Goal: Information Seeking & Learning: Learn about a topic

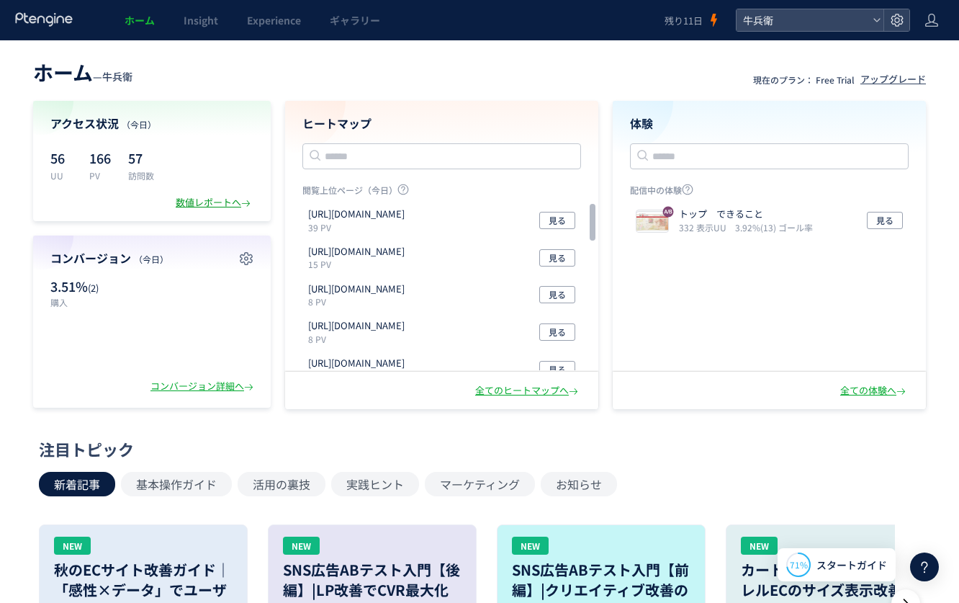
click at [235, 207] on div "数値レポートへ" at bounding box center [215, 203] width 78 height 14
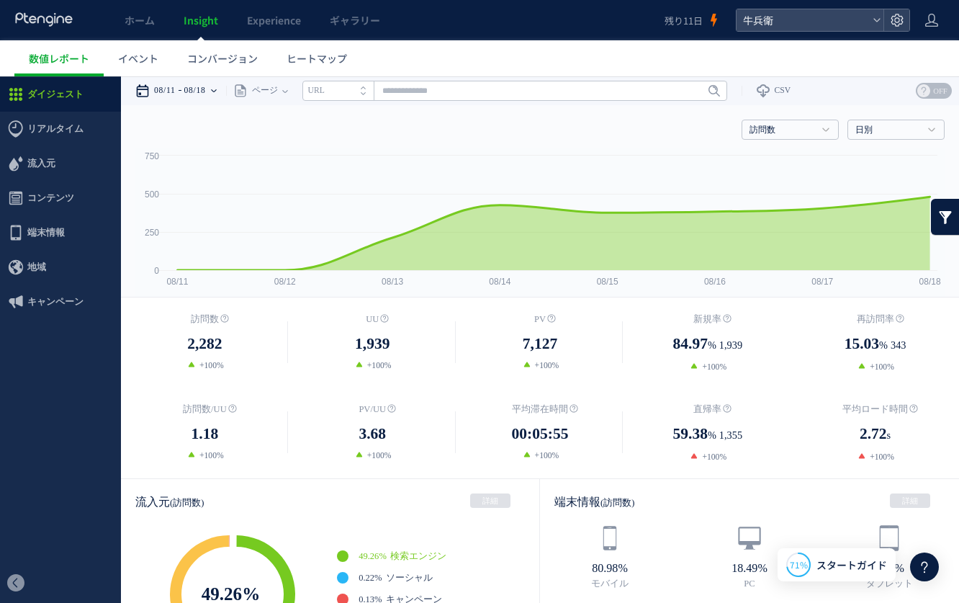
click at [206, 96] on time "08/18" at bounding box center [195, 90] width 22 height 29
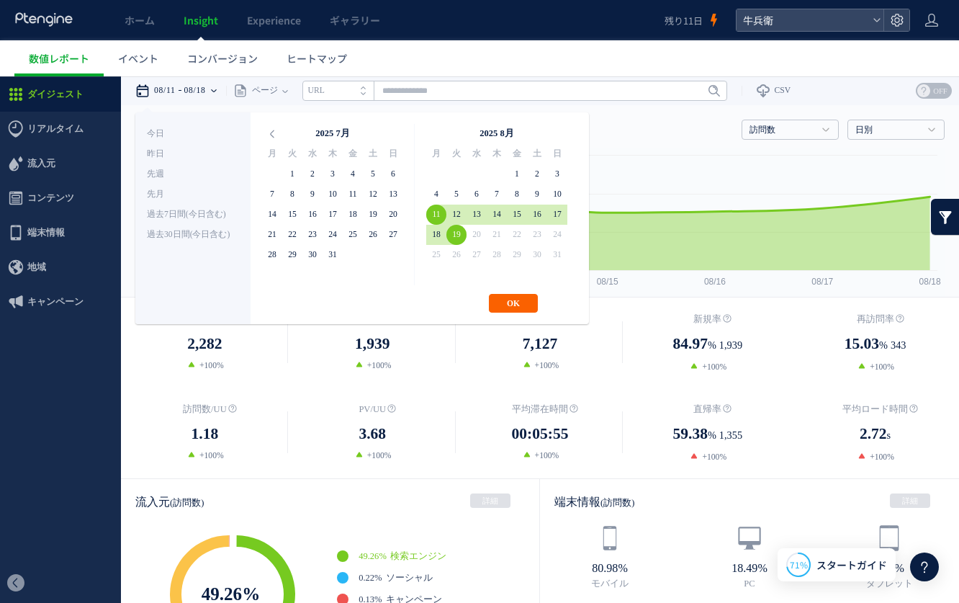
click at [513, 302] on button "OK" at bounding box center [513, 303] width 49 height 19
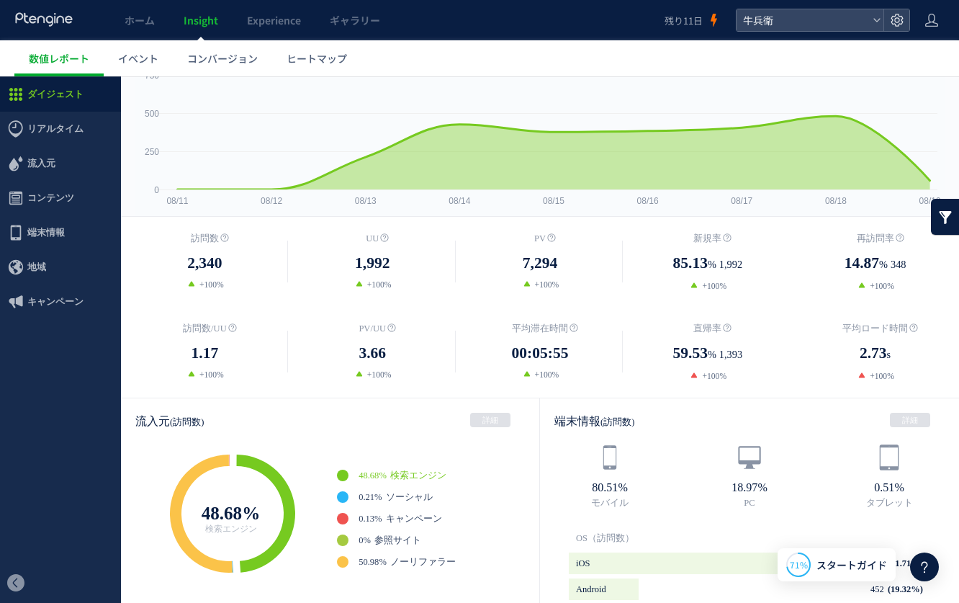
scroll to position [76, 0]
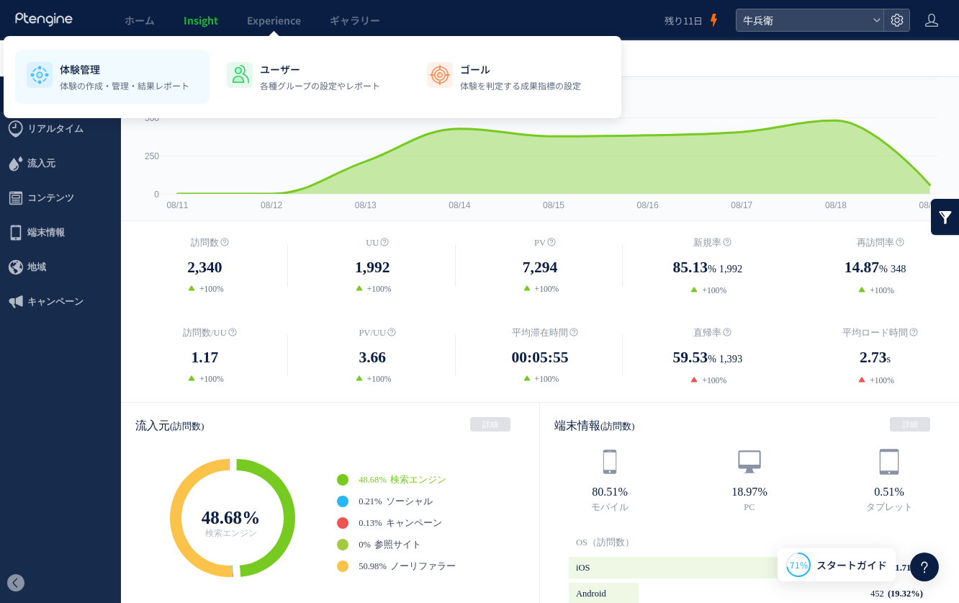
click at [124, 76] on p "体験管理" at bounding box center [125, 69] width 130 height 14
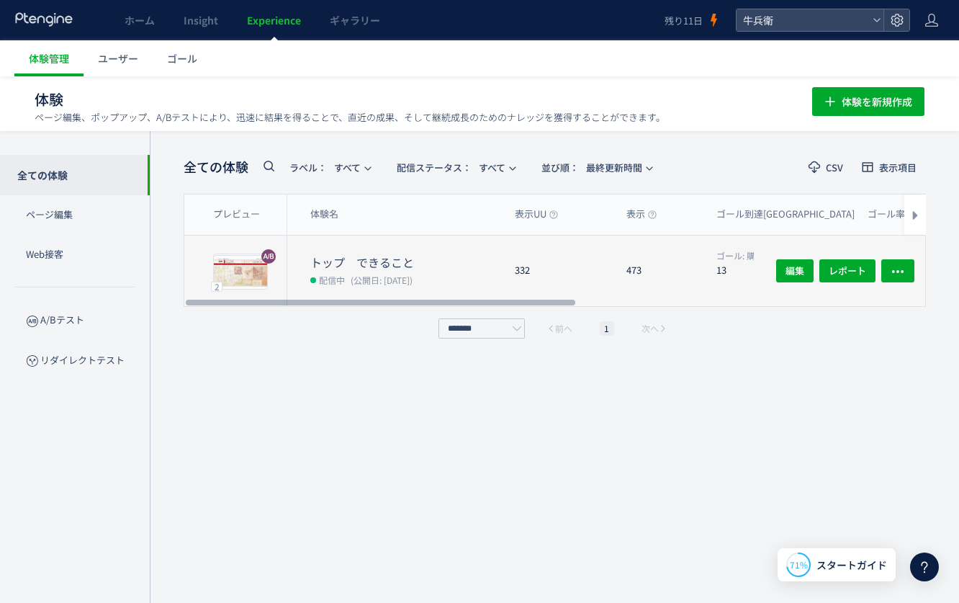
click at [364, 267] on dt "トップ　できること" at bounding box center [406, 262] width 193 height 17
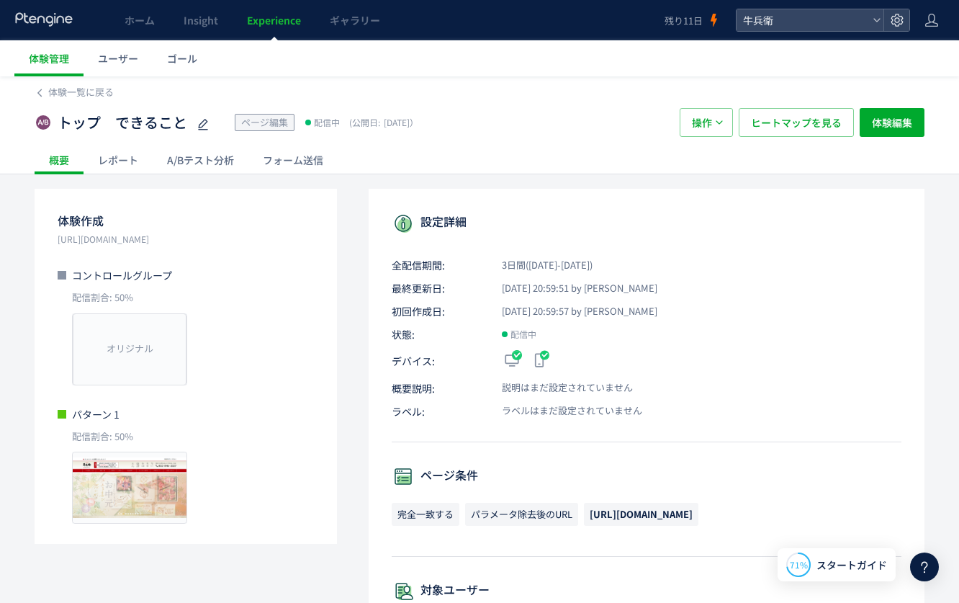
click at [194, 161] on div "A/Bテスト分析" at bounding box center [201, 159] width 96 height 29
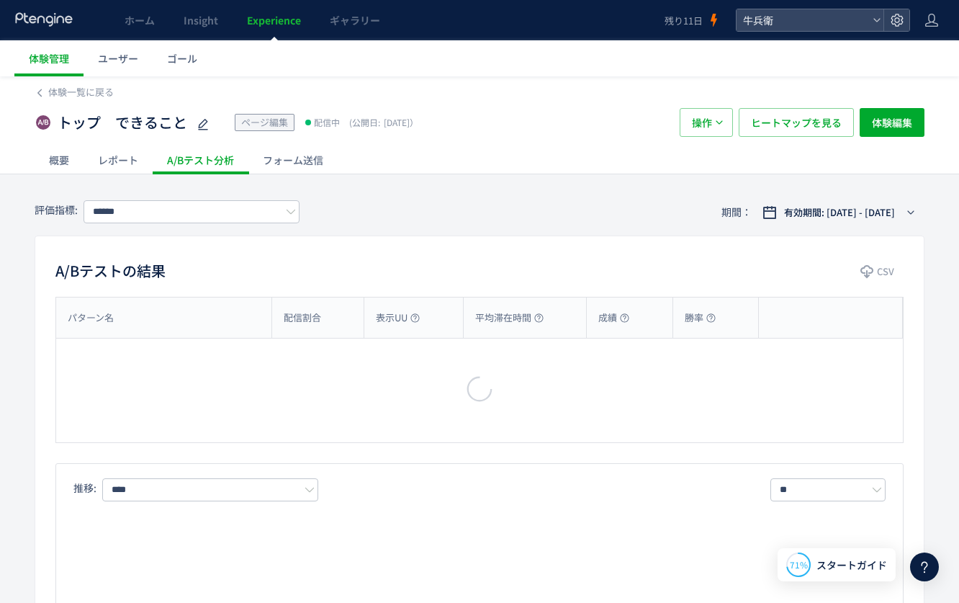
type input "****"
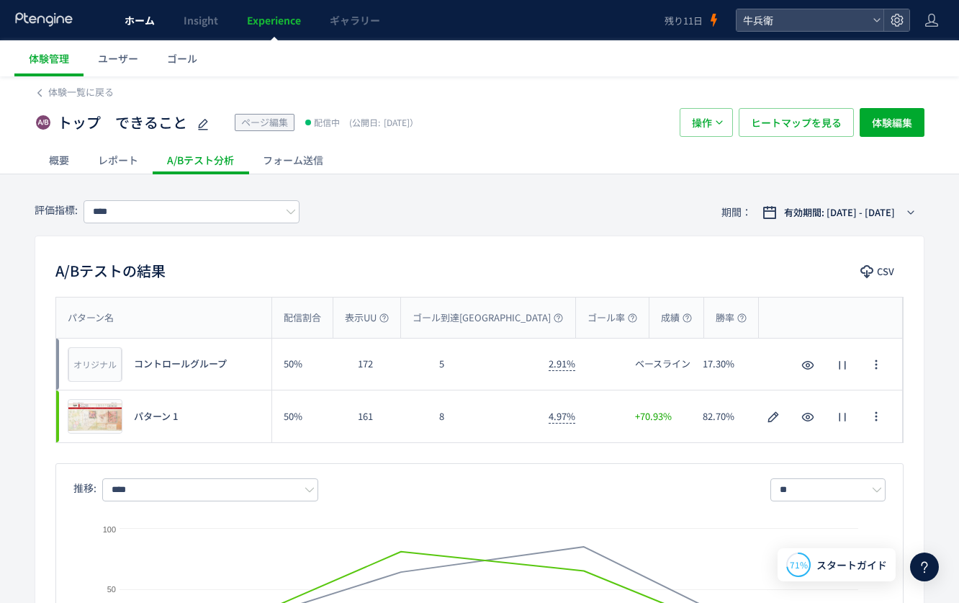
click at [145, 30] on link "ホーム" at bounding box center [139, 20] width 59 height 40
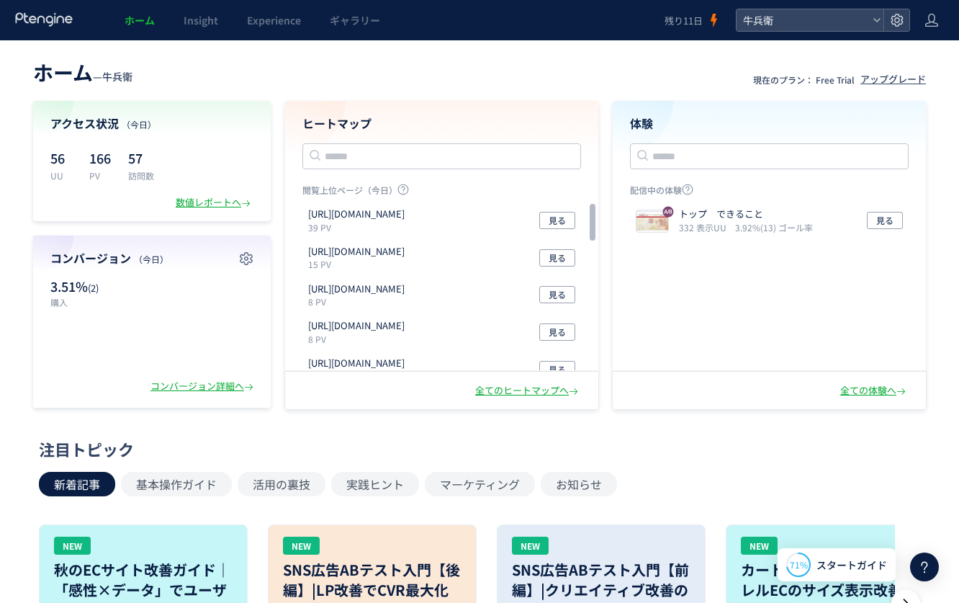
scroll to position [14, 0]
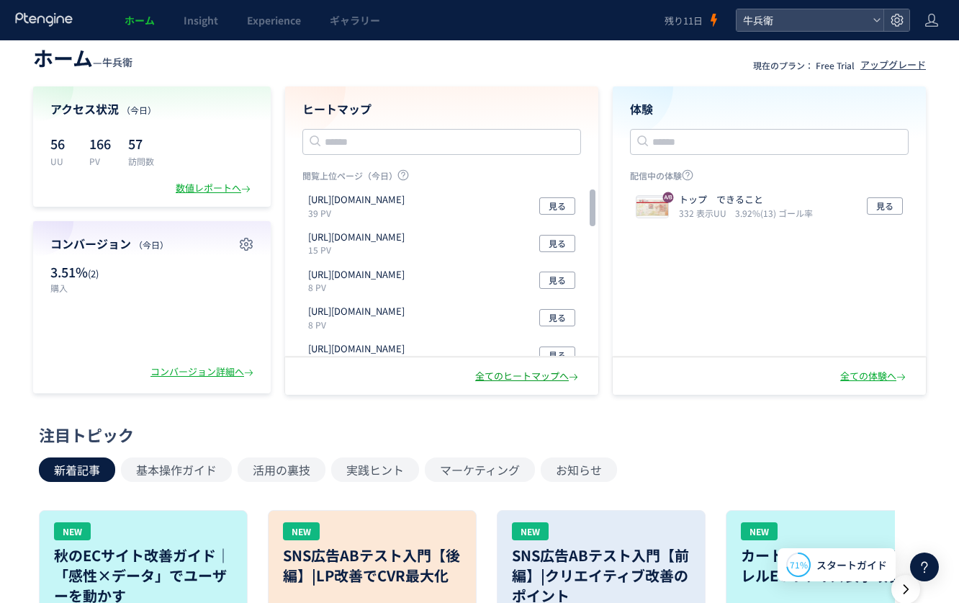
click at [551, 376] on div "全てのヒートマップへ" at bounding box center [528, 376] width 106 height 14
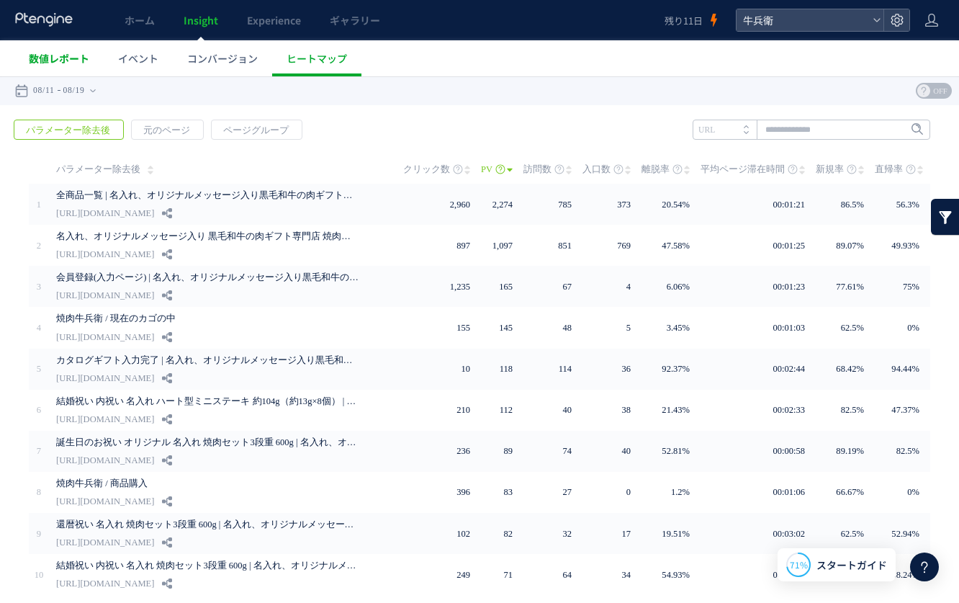
click at [38, 53] on span "数値レポート" at bounding box center [59, 58] width 60 height 14
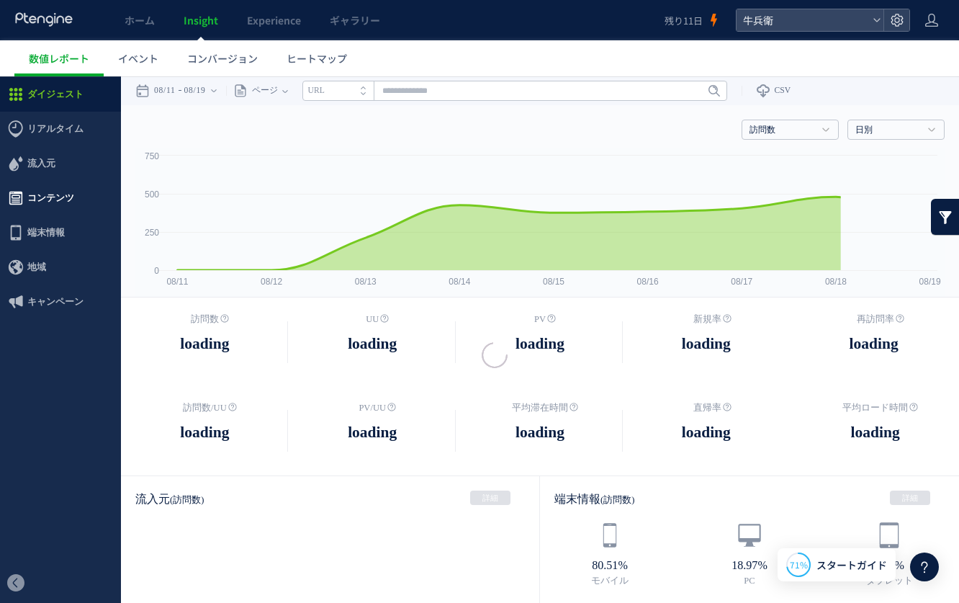
click at [55, 201] on span "コンテンツ" at bounding box center [50, 198] width 47 height 35
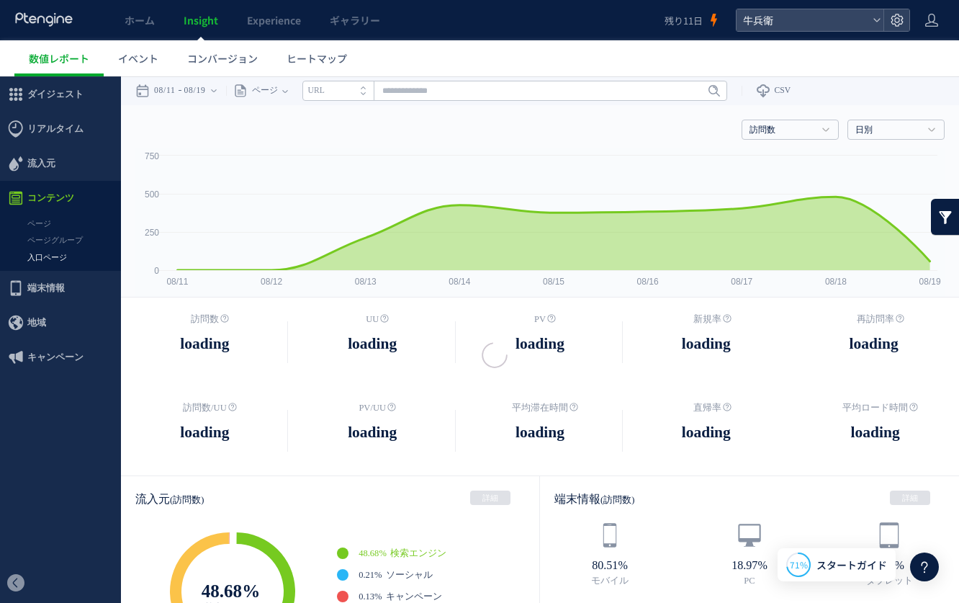
click at [60, 261] on link "入口ページ" at bounding box center [60, 257] width 121 height 17
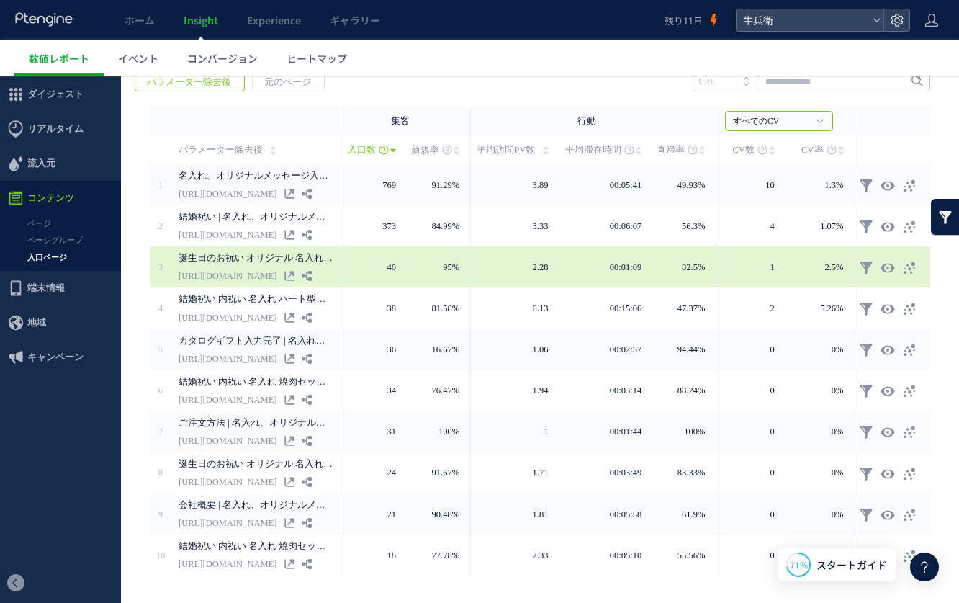
scroll to position [243, 0]
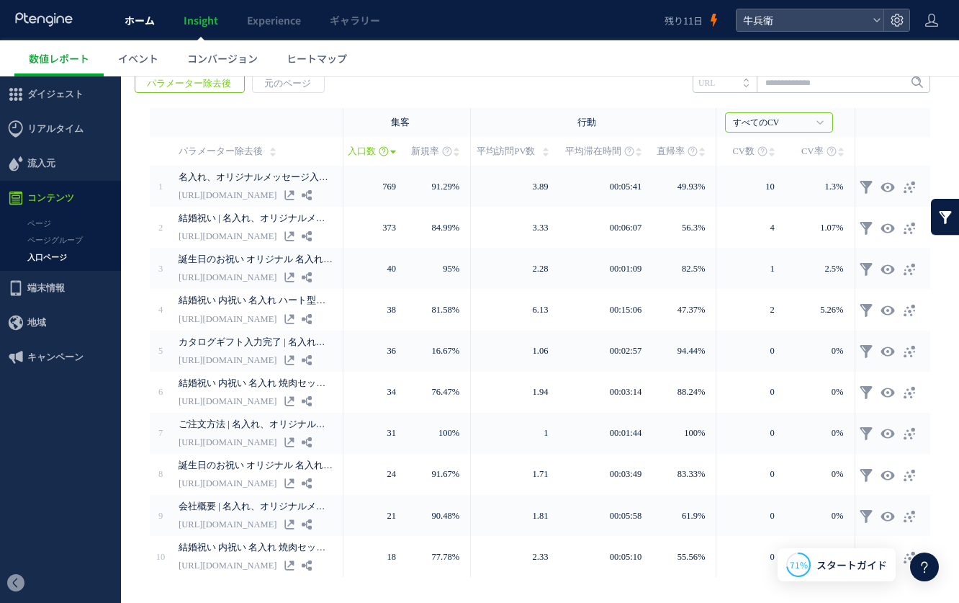
click at [151, 17] on span "ホーム" at bounding box center [140, 20] width 30 height 14
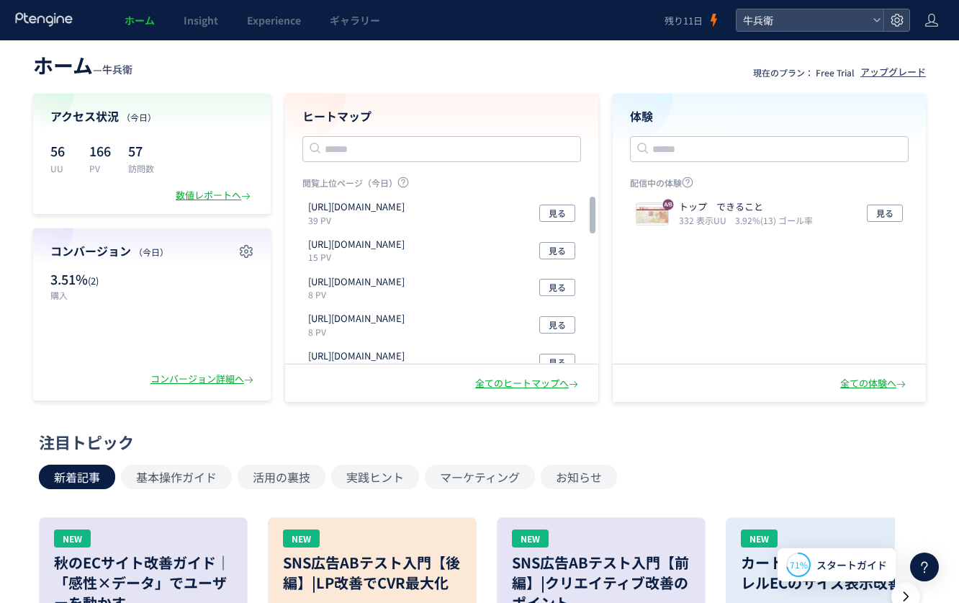
scroll to position [10, 0]
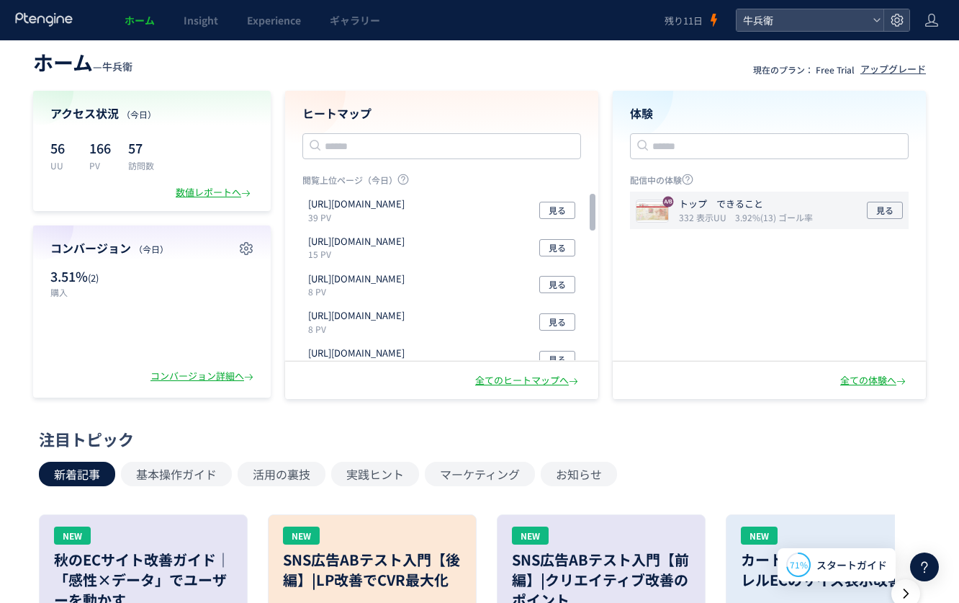
click at [775, 215] on icon "3.92%(13) ゴール率" at bounding box center [774, 217] width 78 height 12
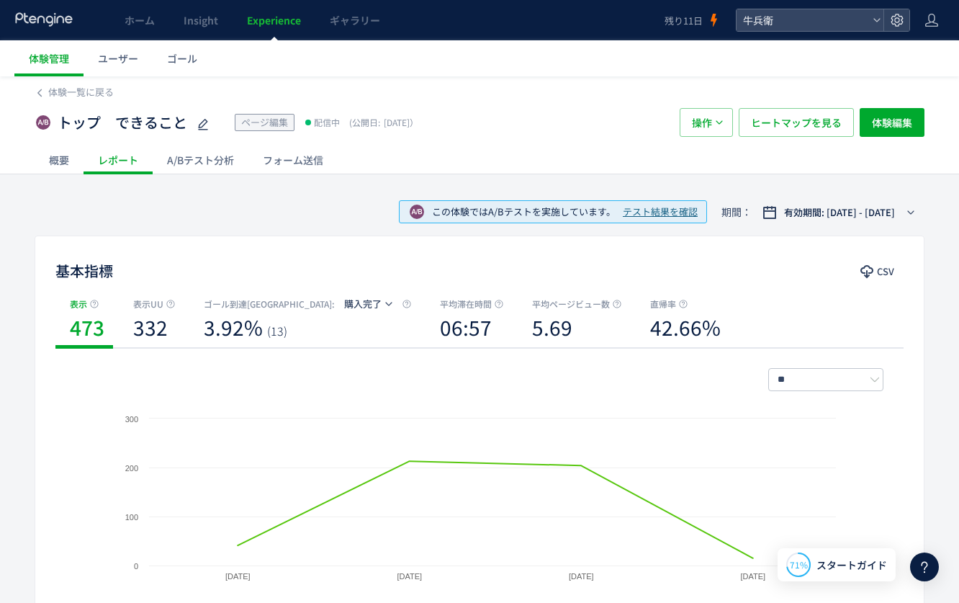
click at [194, 161] on div "A/Bテスト分析" at bounding box center [201, 159] width 96 height 29
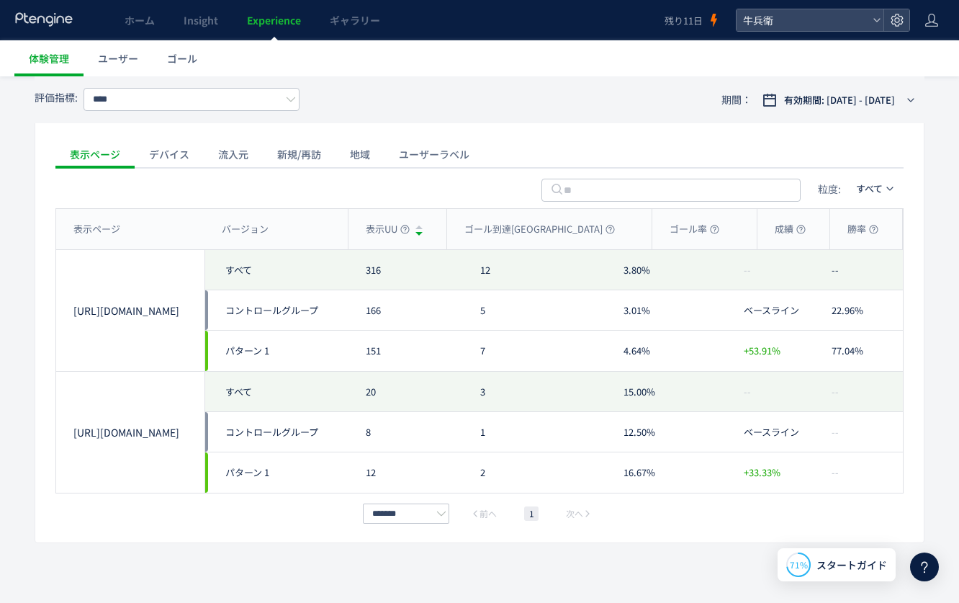
scroll to position [665, 0]
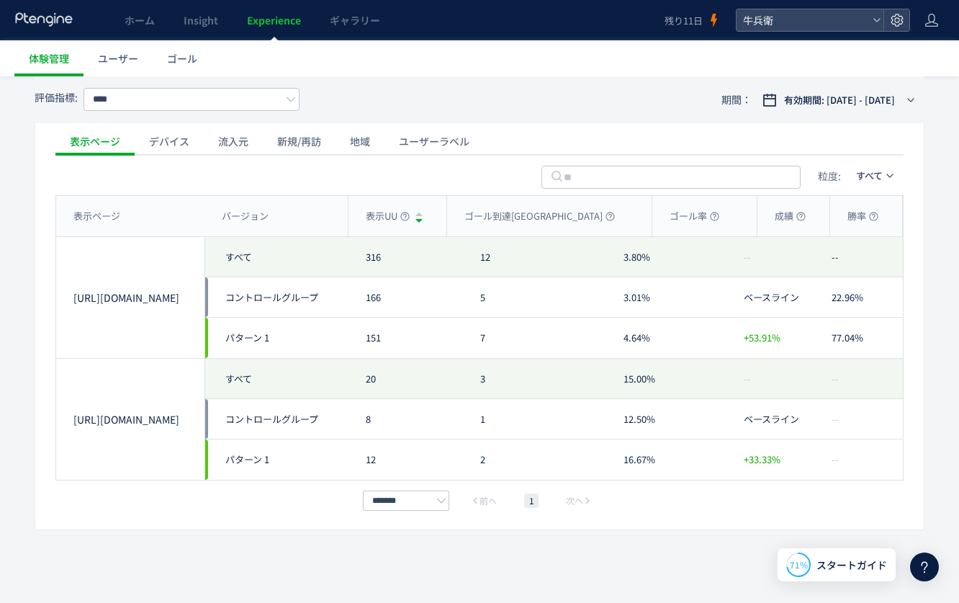
click at [169, 145] on div "デバイス" at bounding box center [169, 141] width 69 height 29
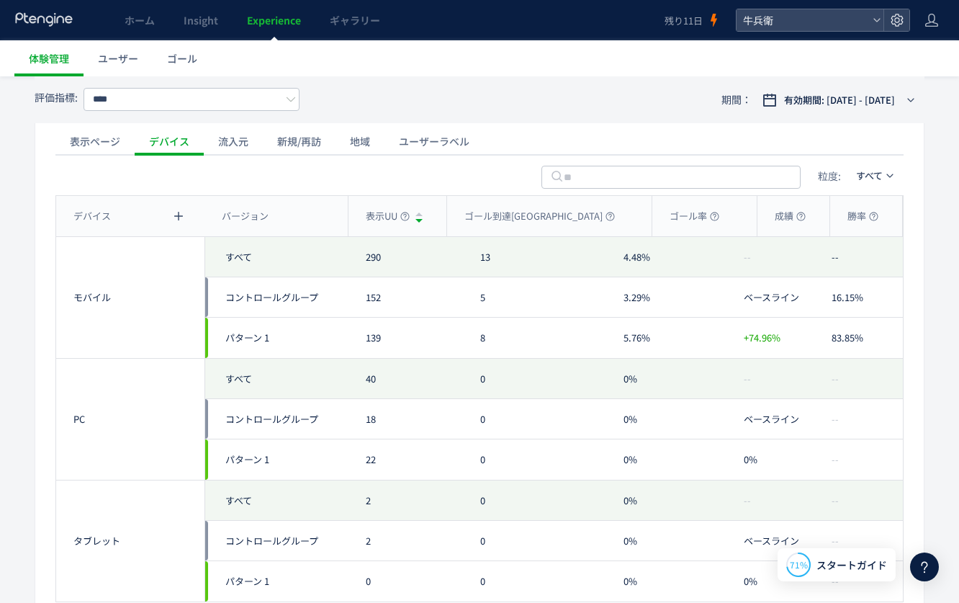
click at [228, 143] on div "流入元" at bounding box center [233, 141] width 59 height 29
click at [301, 146] on div "新規/再訪" at bounding box center [299, 141] width 73 height 29
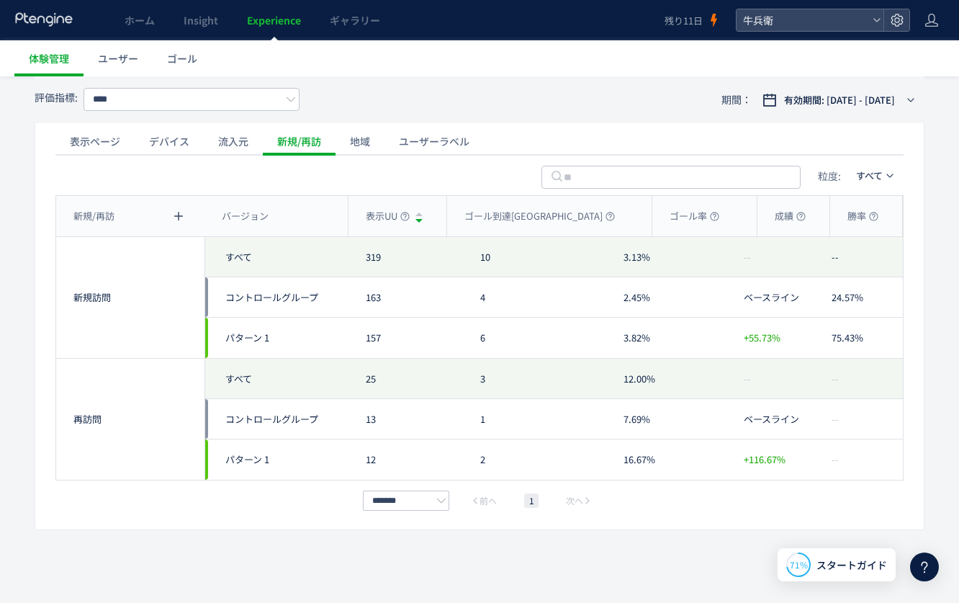
click at [357, 148] on div "地域" at bounding box center [360, 141] width 49 height 29
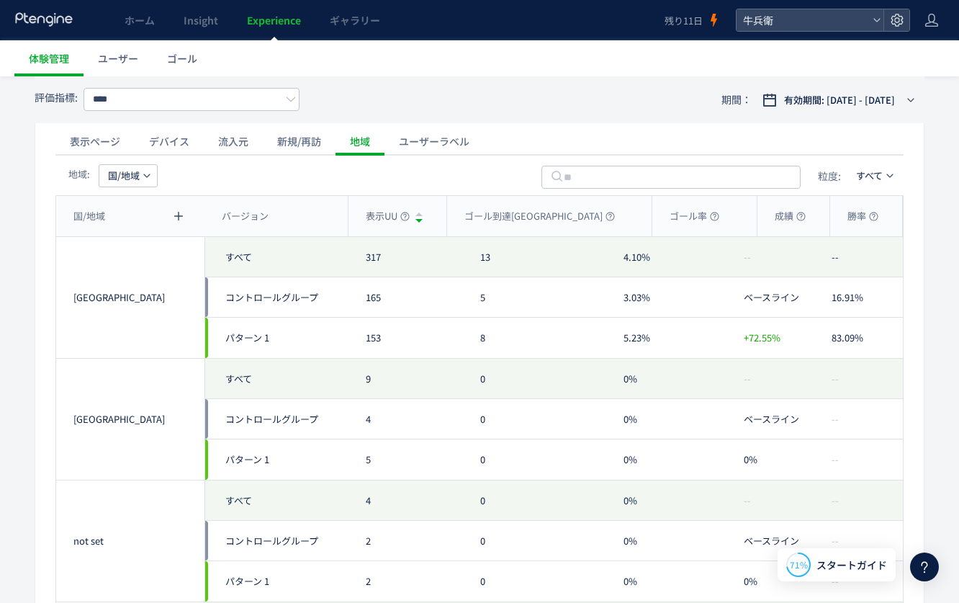
click at [405, 148] on div "ユーザーラベル" at bounding box center [433, 141] width 99 height 29
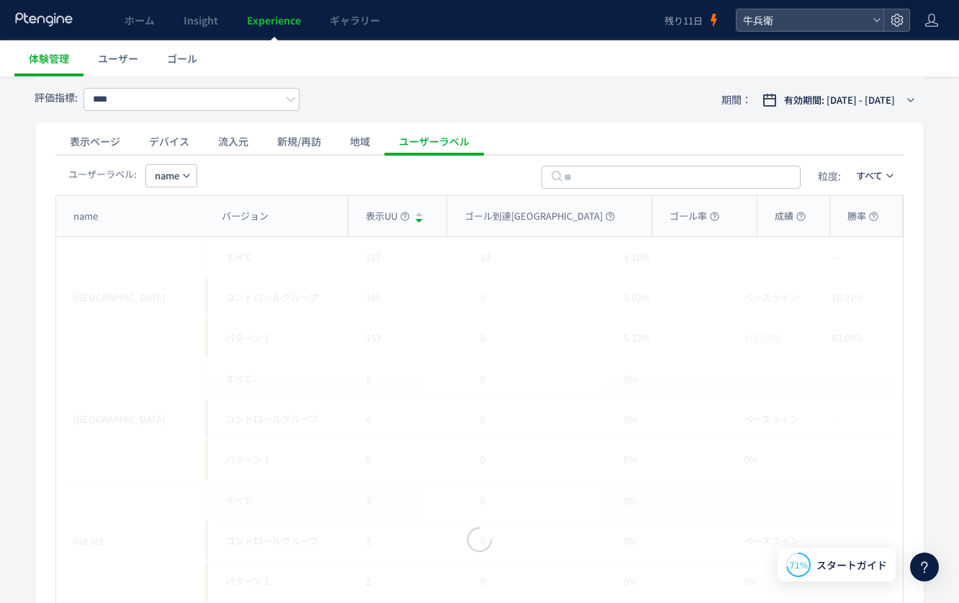
scroll to position [652, 0]
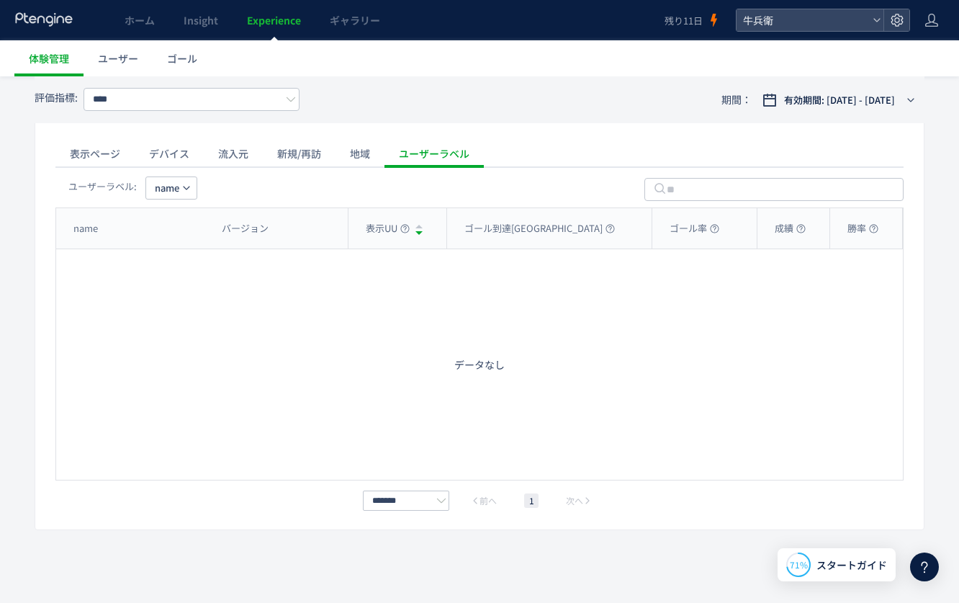
click at [111, 153] on div "表示ページ" at bounding box center [94, 153] width 79 height 29
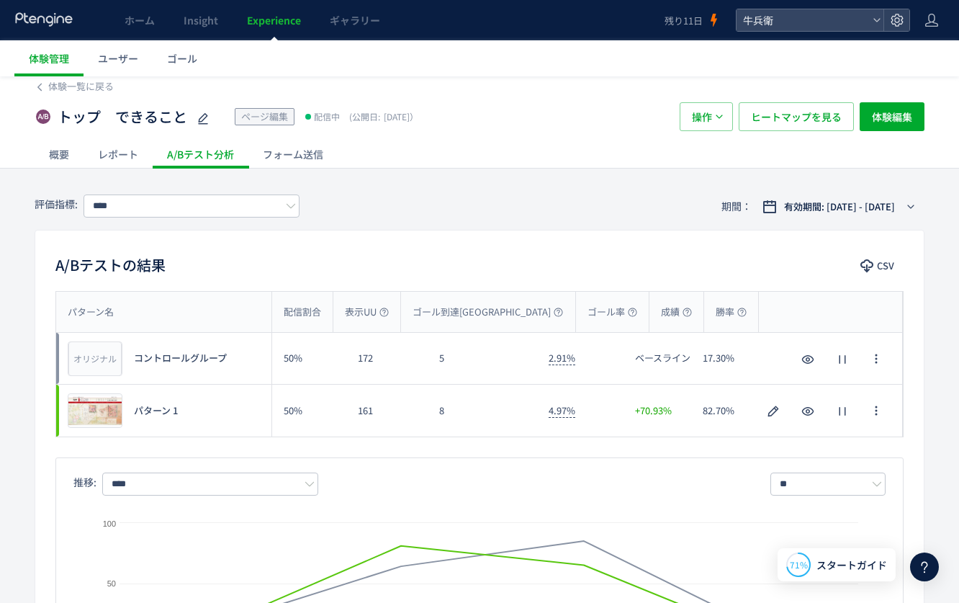
scroll to position [0, 0]
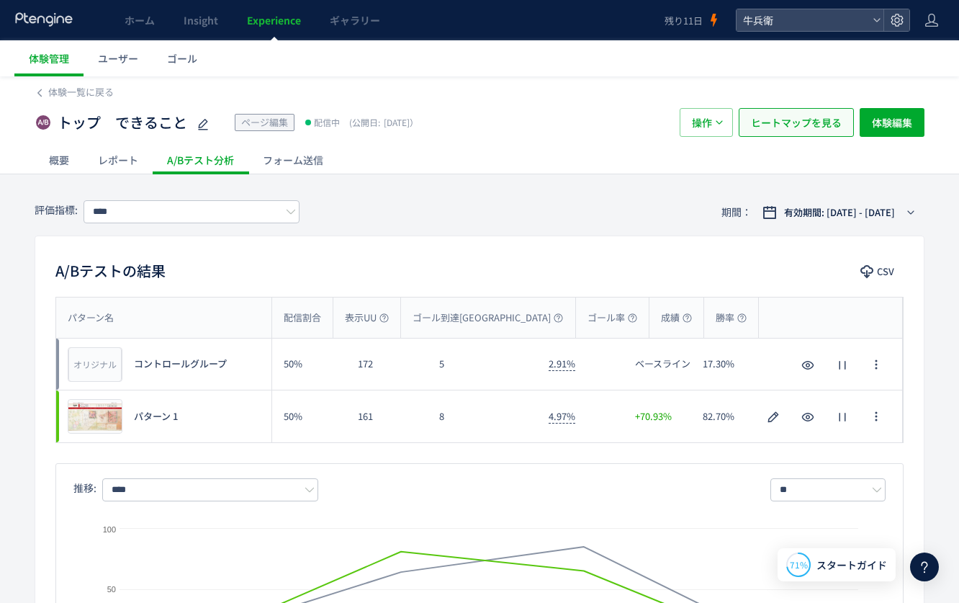
click at [806, 120] on span "ヒートマップを見る" at bounding box center [796, 122] width 91 height 29
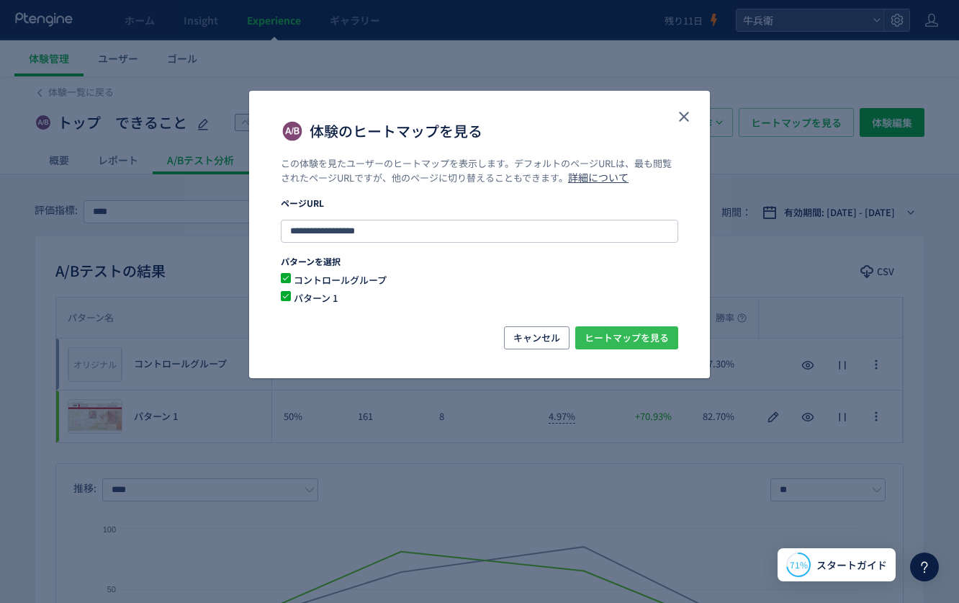
click at [665, 336] on span "ヒートマップを見る" at bounding box center [627, 337] width 84 height 23
click at [679, 121] on icon "close" at bounding box center [683, 116] width 17 height 17
